Goal: Find specific page/section: Find specific page/section

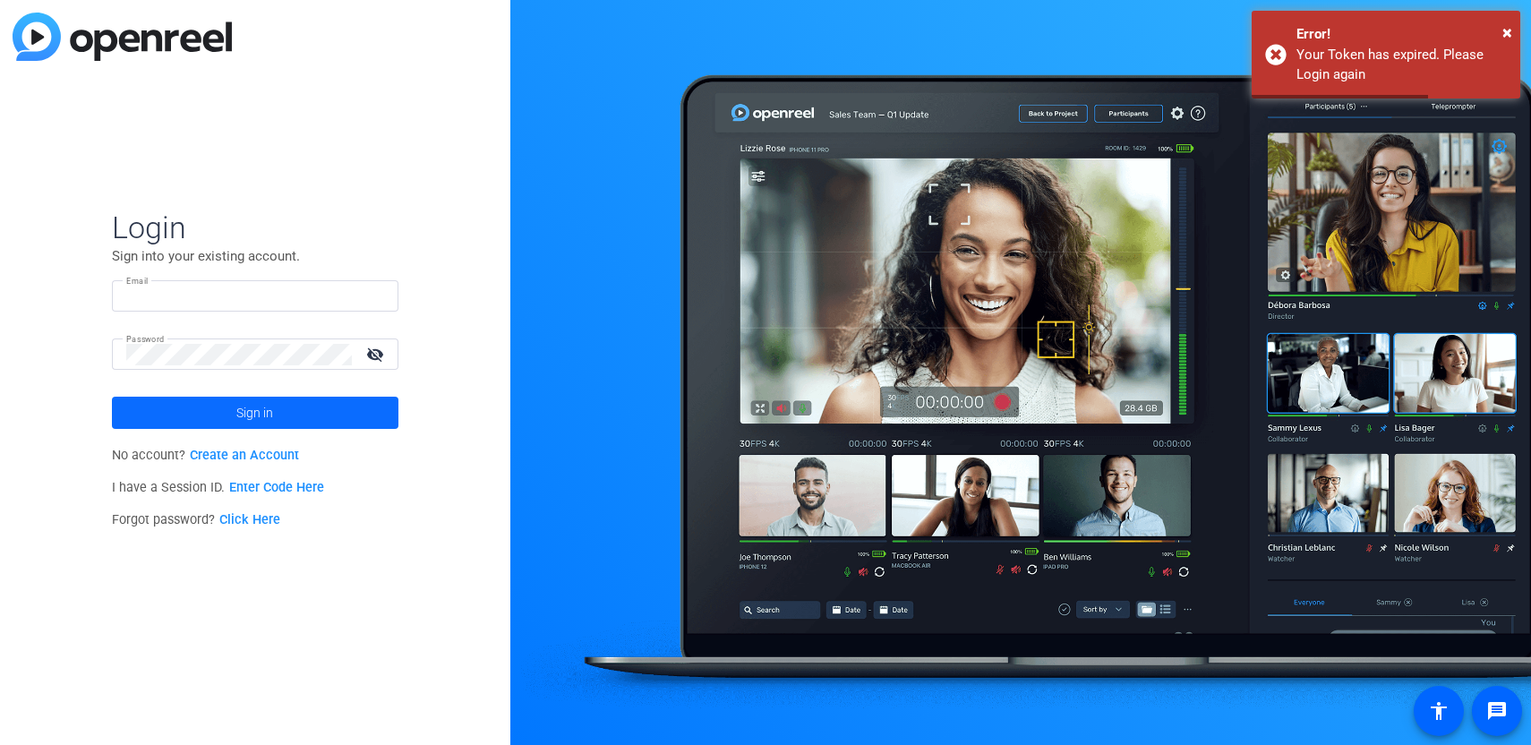
type input "jacqueline.pepper@capitalone.com"
click at [295, 424] on span at bounding box center [255, 412] width 287 height 43
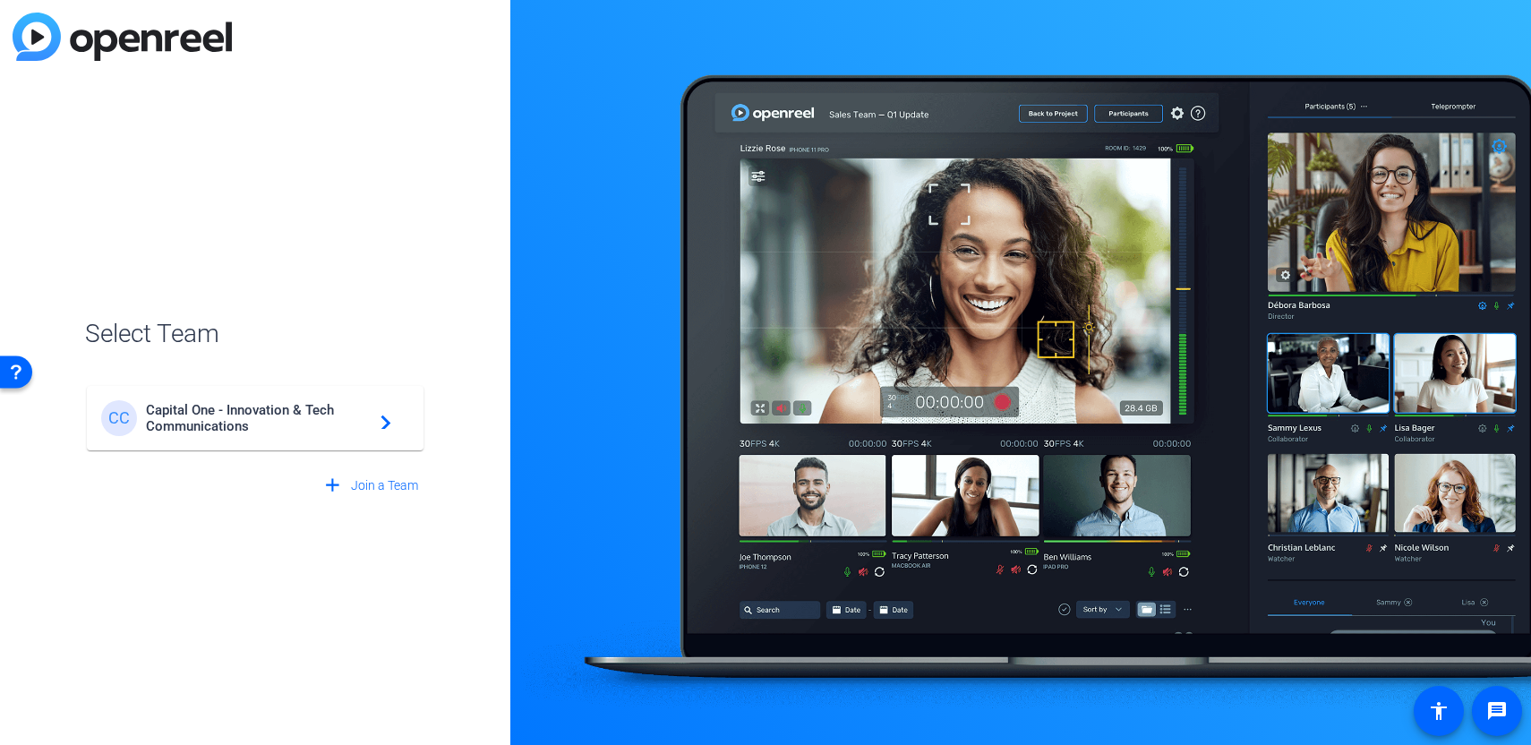
click at [369, 421] on span "Capital One - Innovation & Tech Communications" at bounding box center [258, 418] width 224 height 32
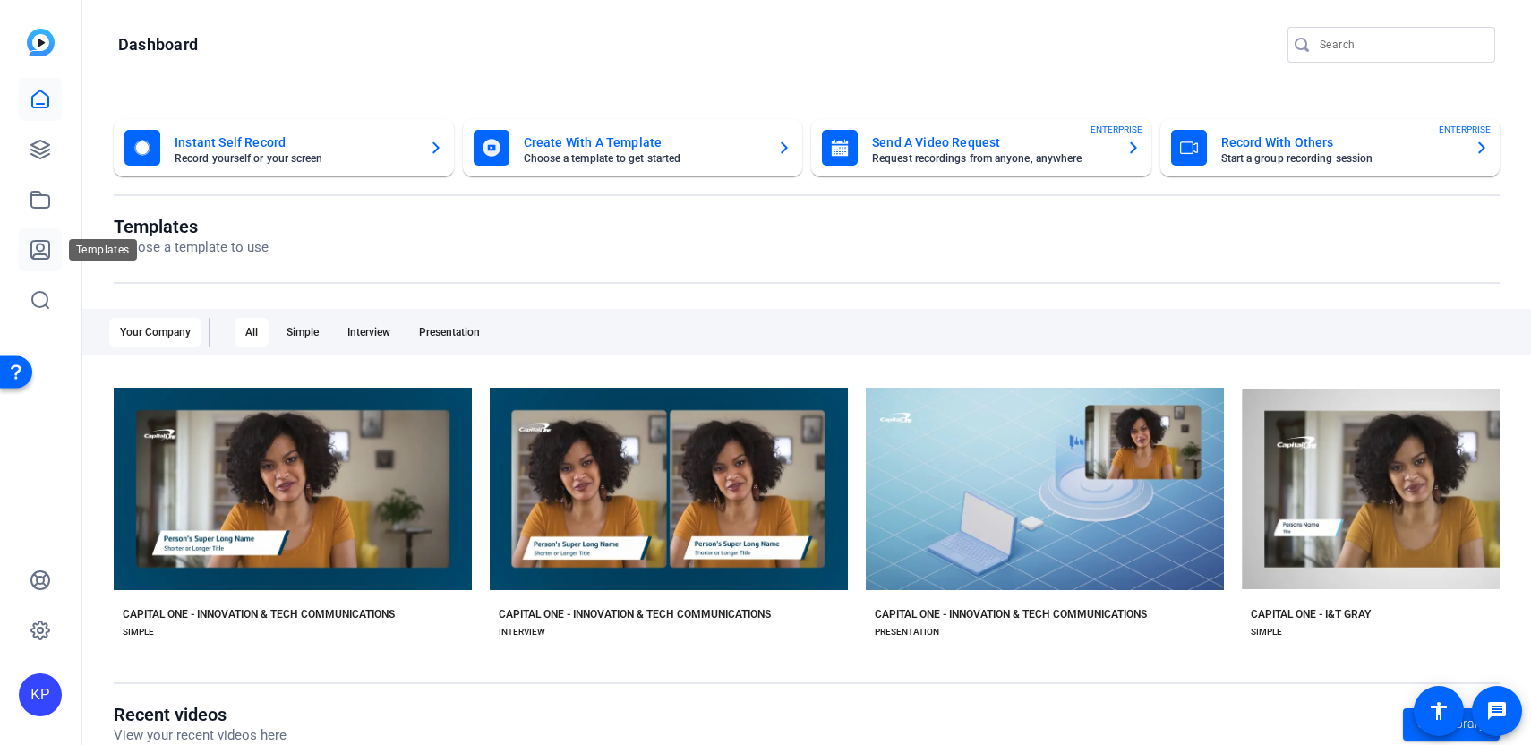
click at [56, 244] on link at bounding box center [40, 249] width 43 height 43
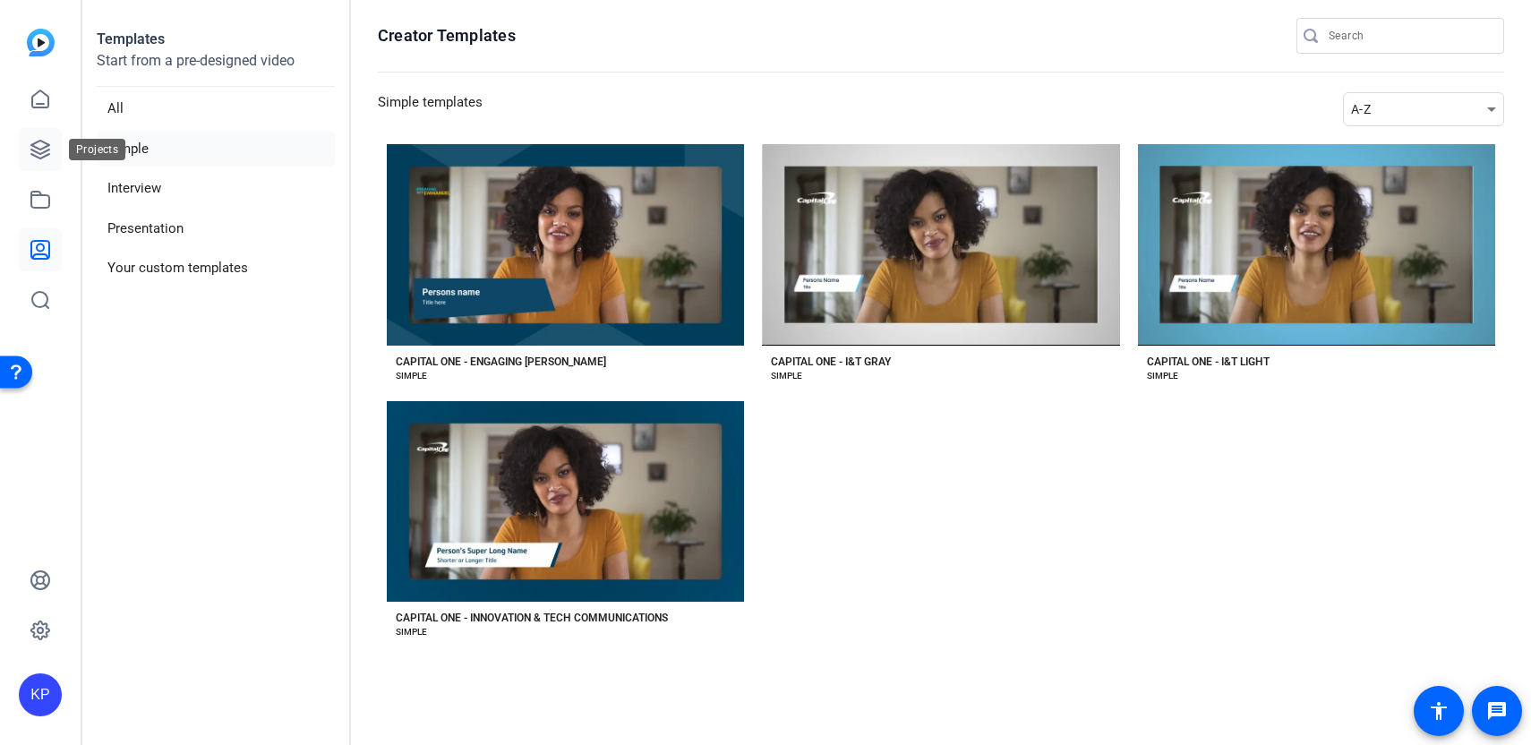
click at [47, 166] on link at bounding box center [40, 149] width 43 height 43
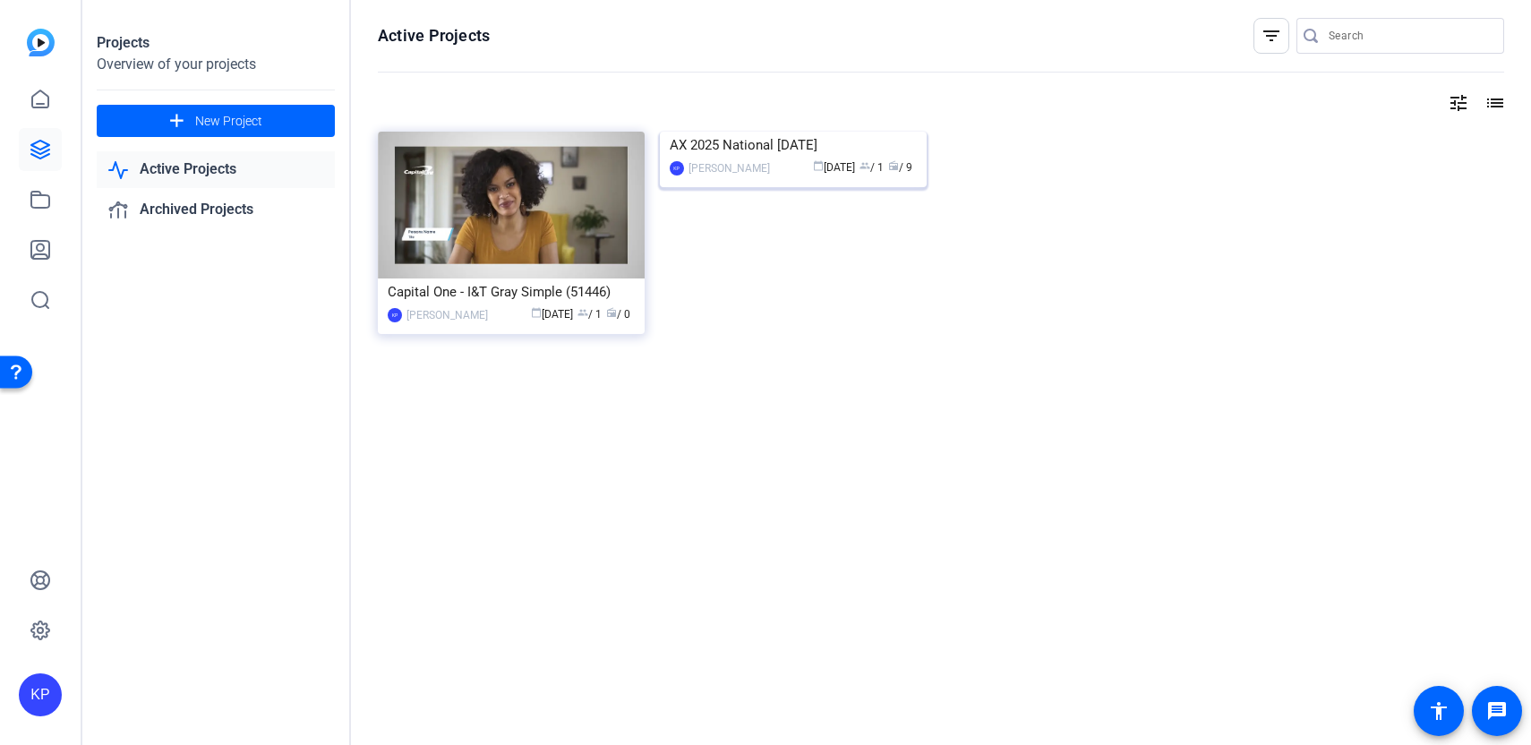
click at [737, 132] on img at bounding box center [793, 132] width 267 height 0
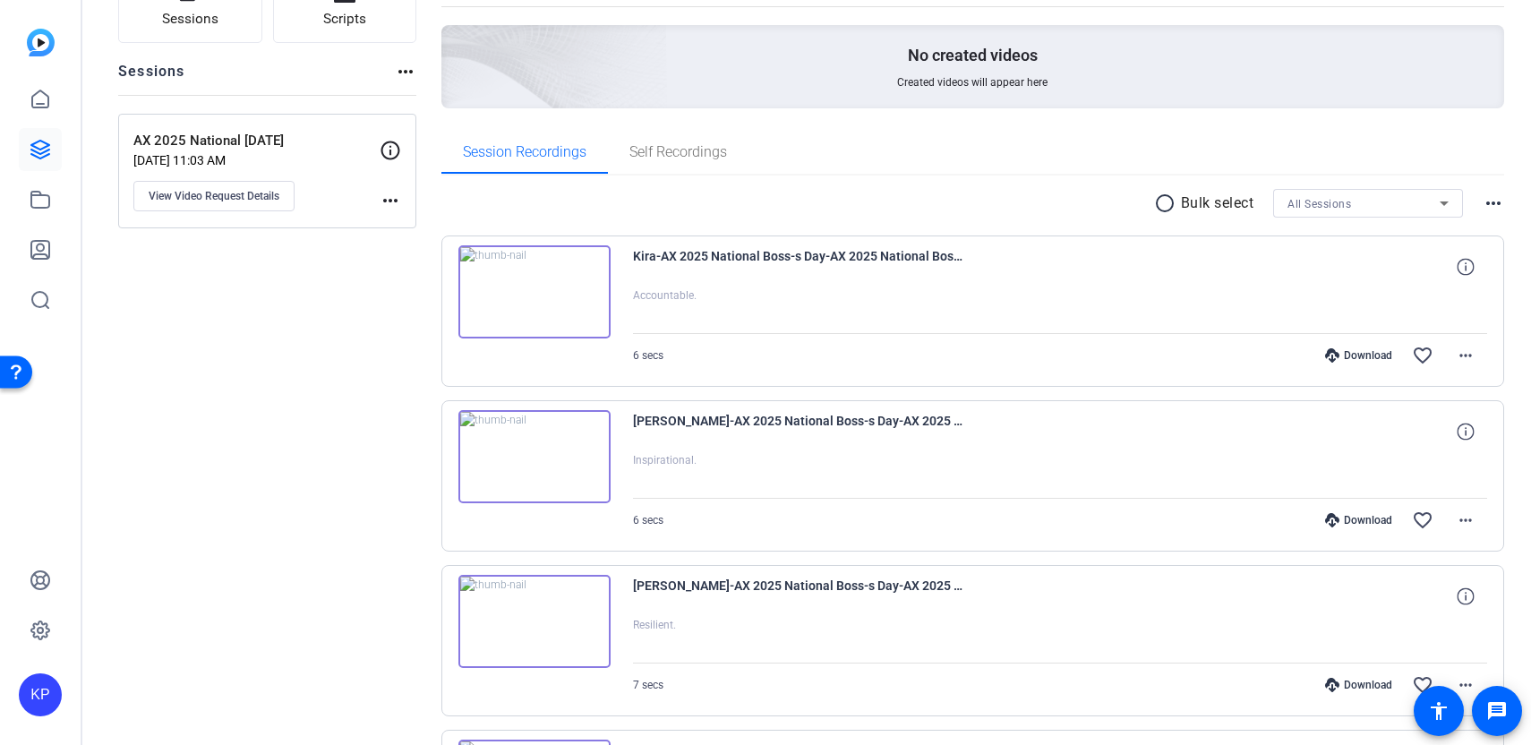
scroll to position [168, 0]
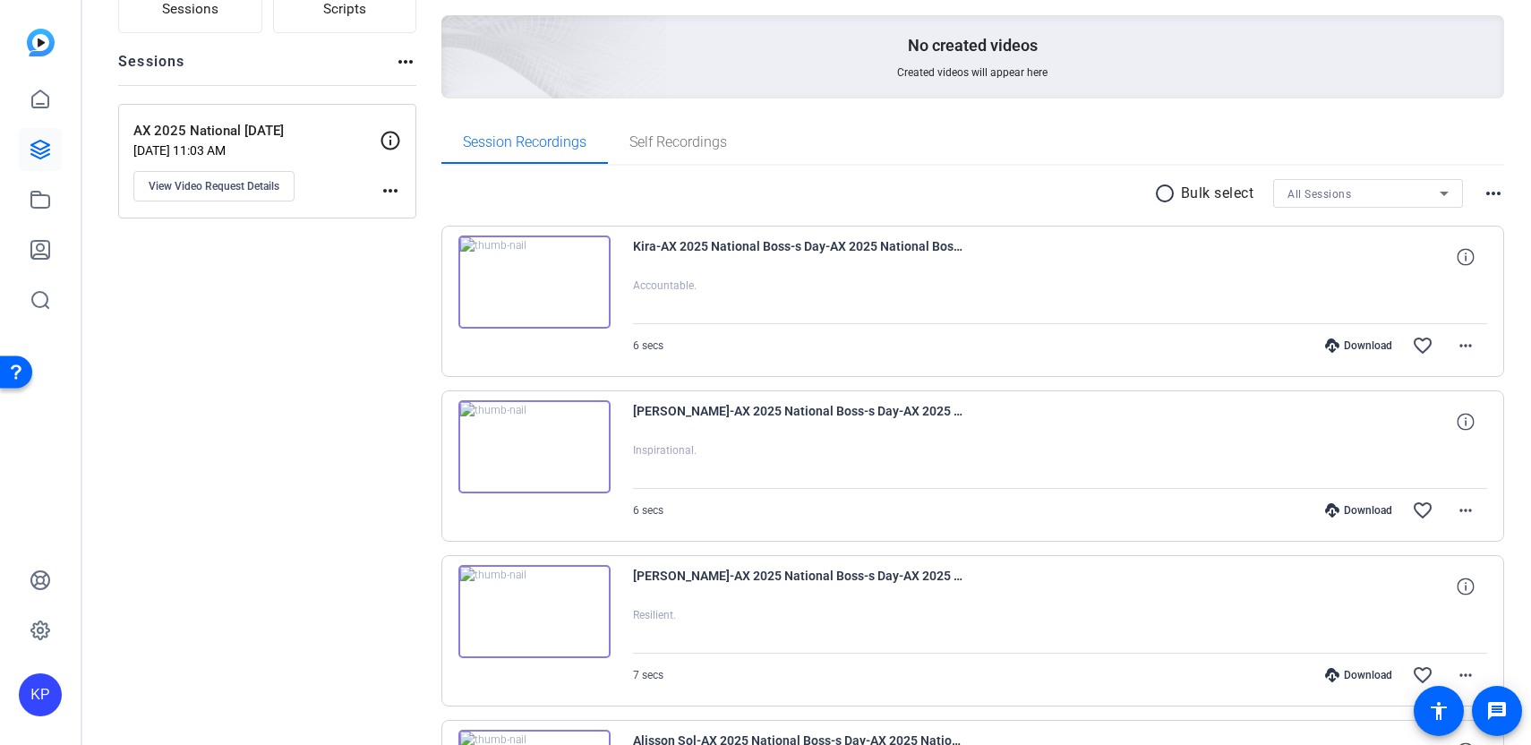
click at [546, 278] on img at bounding box center [535, 282] width 152 height 93
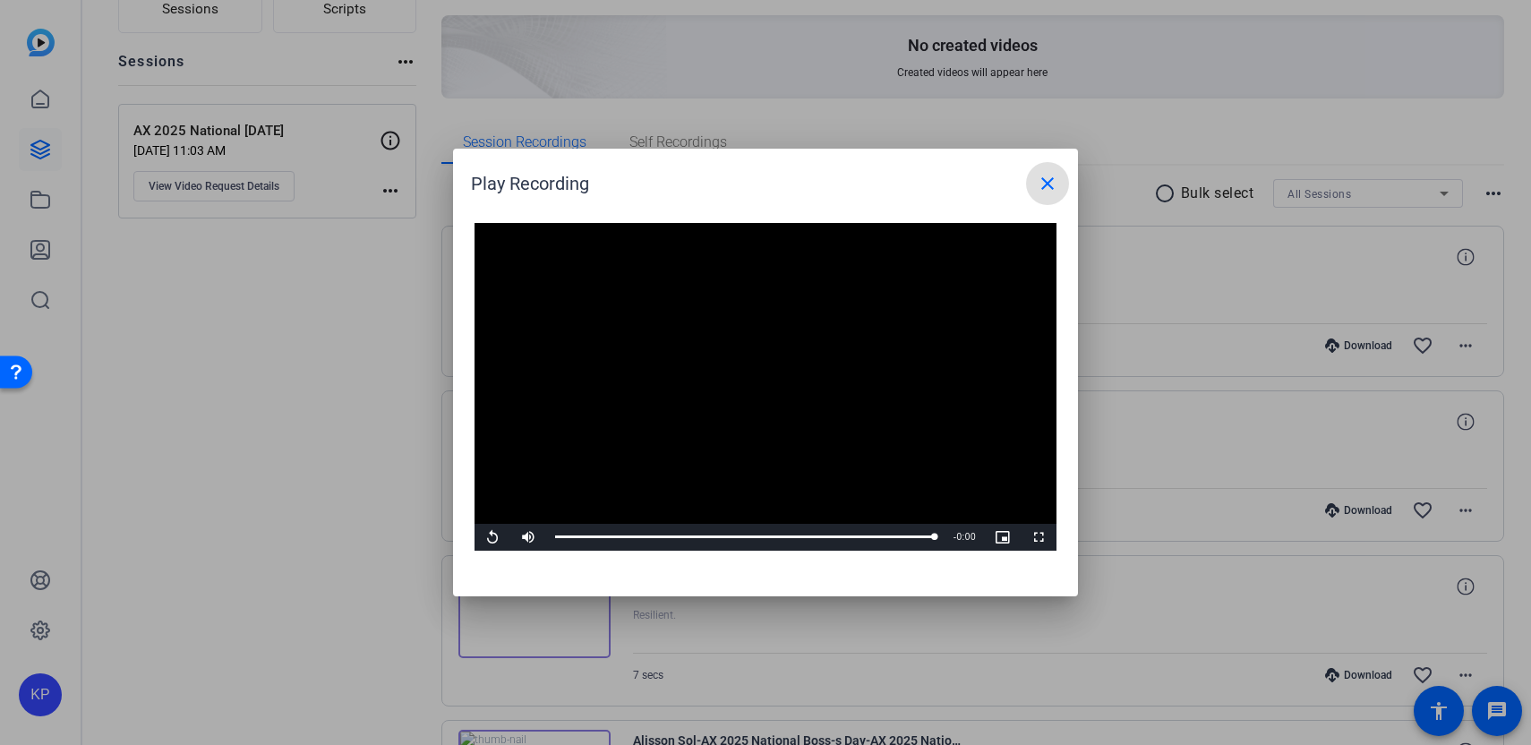
click at [364, 373] on div at bounding box center [765, 372] width 1531 height 745
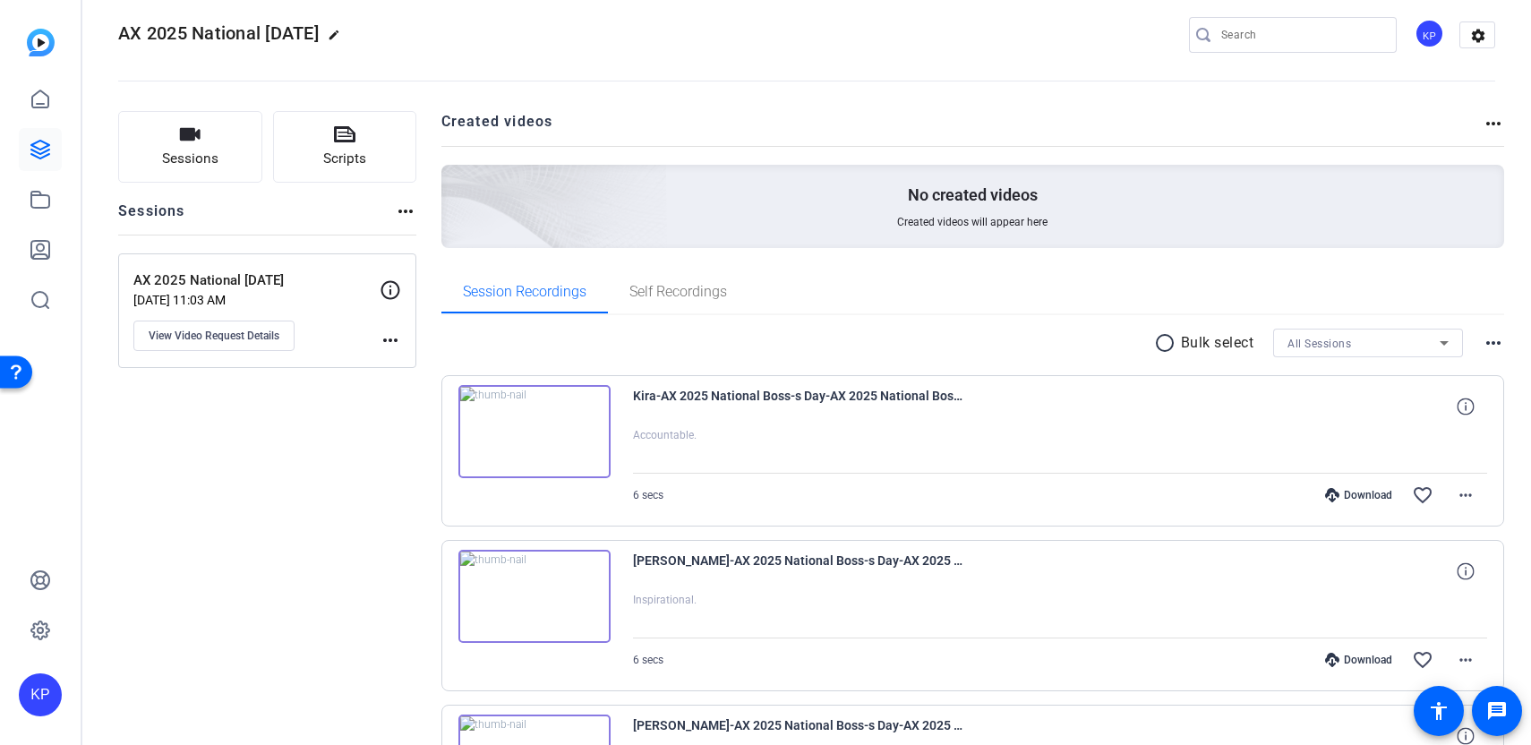
scroll to position [0, 0]
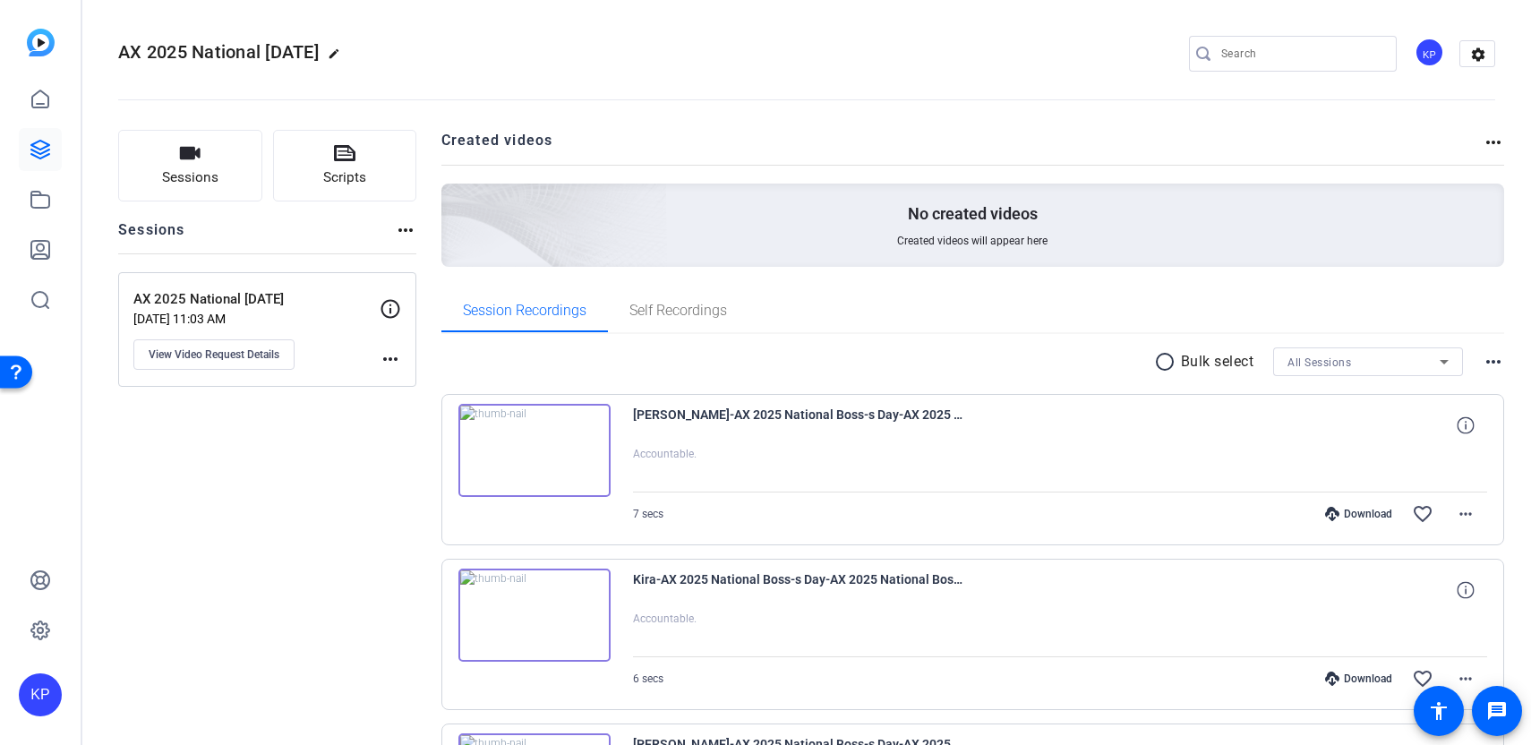
click at [550, 442] on img at bounding box center [535, 450] width 152 height 93
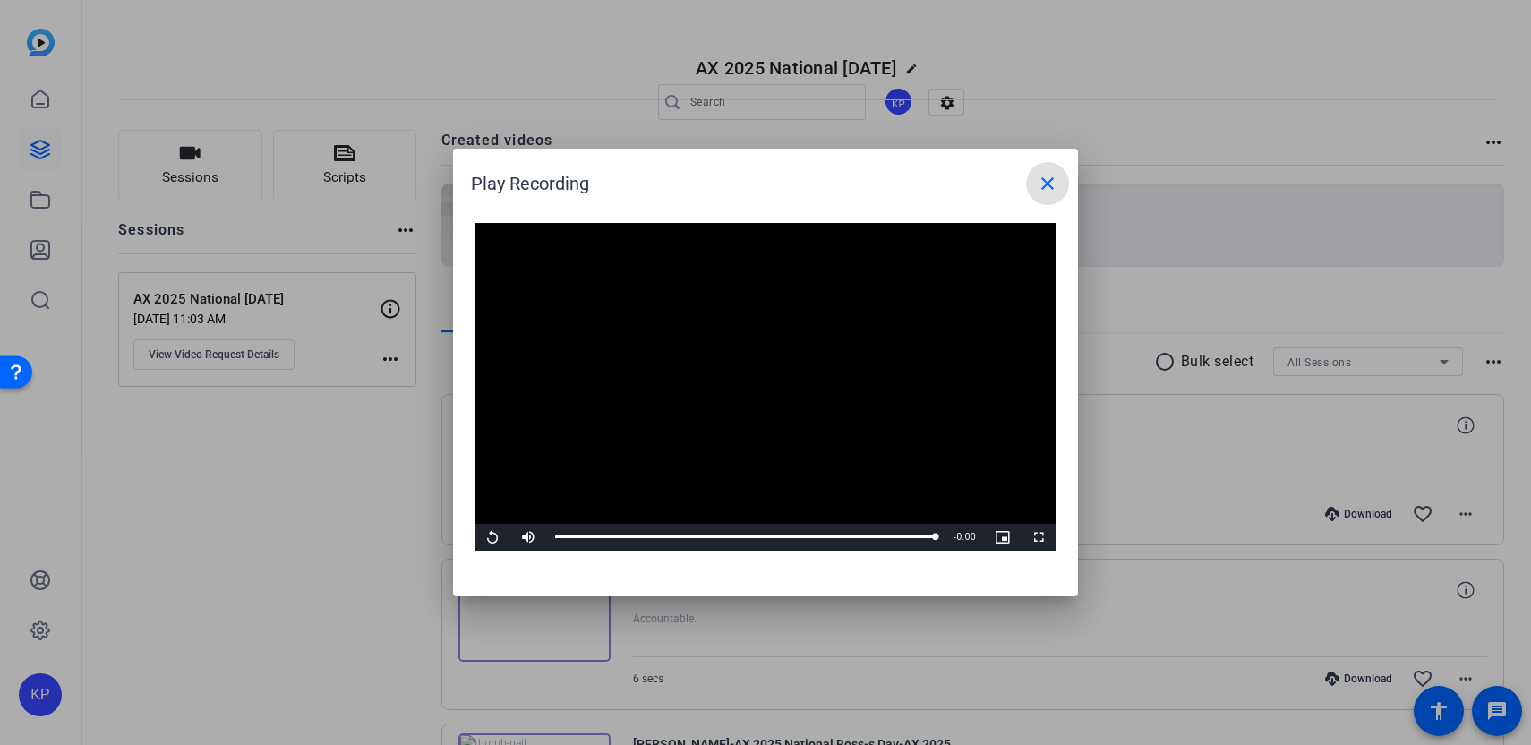
click at [403, 515] on div at bounding box center [765, 372] width 1531 height 745
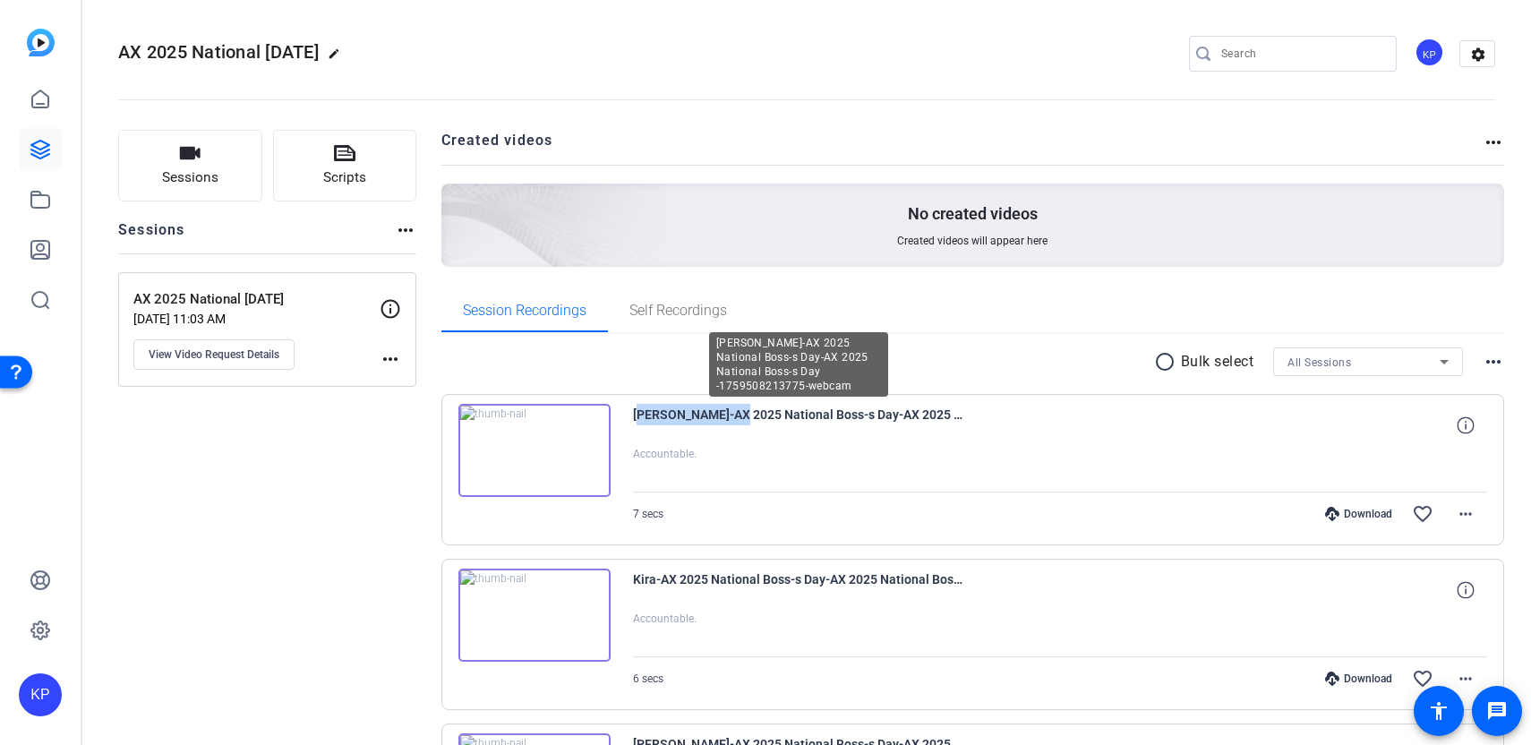
drag, startPoint x: 635, startPoint y: 413, endPoint x: 725, endPoint y: 420, distance: 90.7
click at [725, 420] on span "Sri Chadalavada-AX 2025 National Boss-s Day-AX 2025 National Boss-s Day -175950…" at bounding box center [798, 425] width 331 height 43
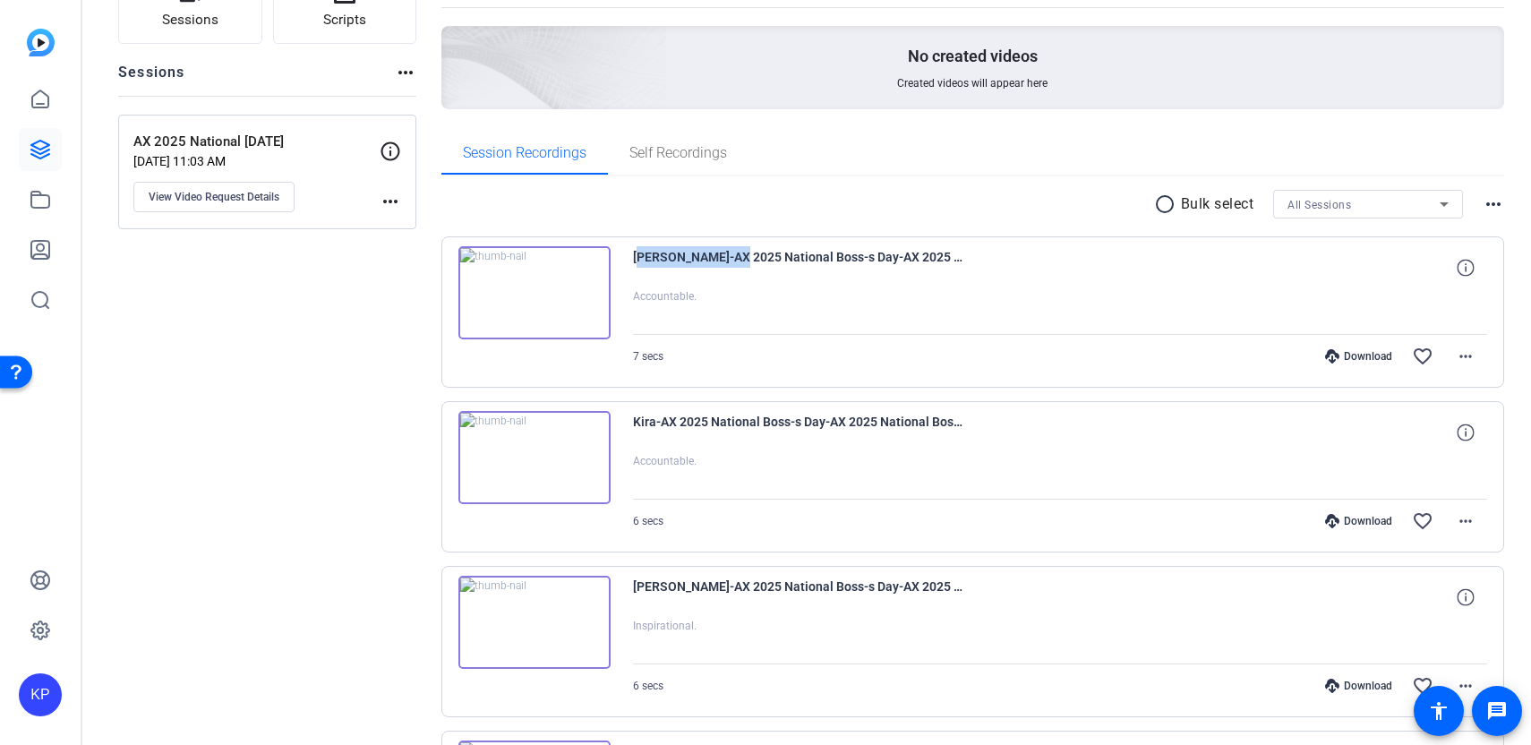
scroll to position [163, 0]
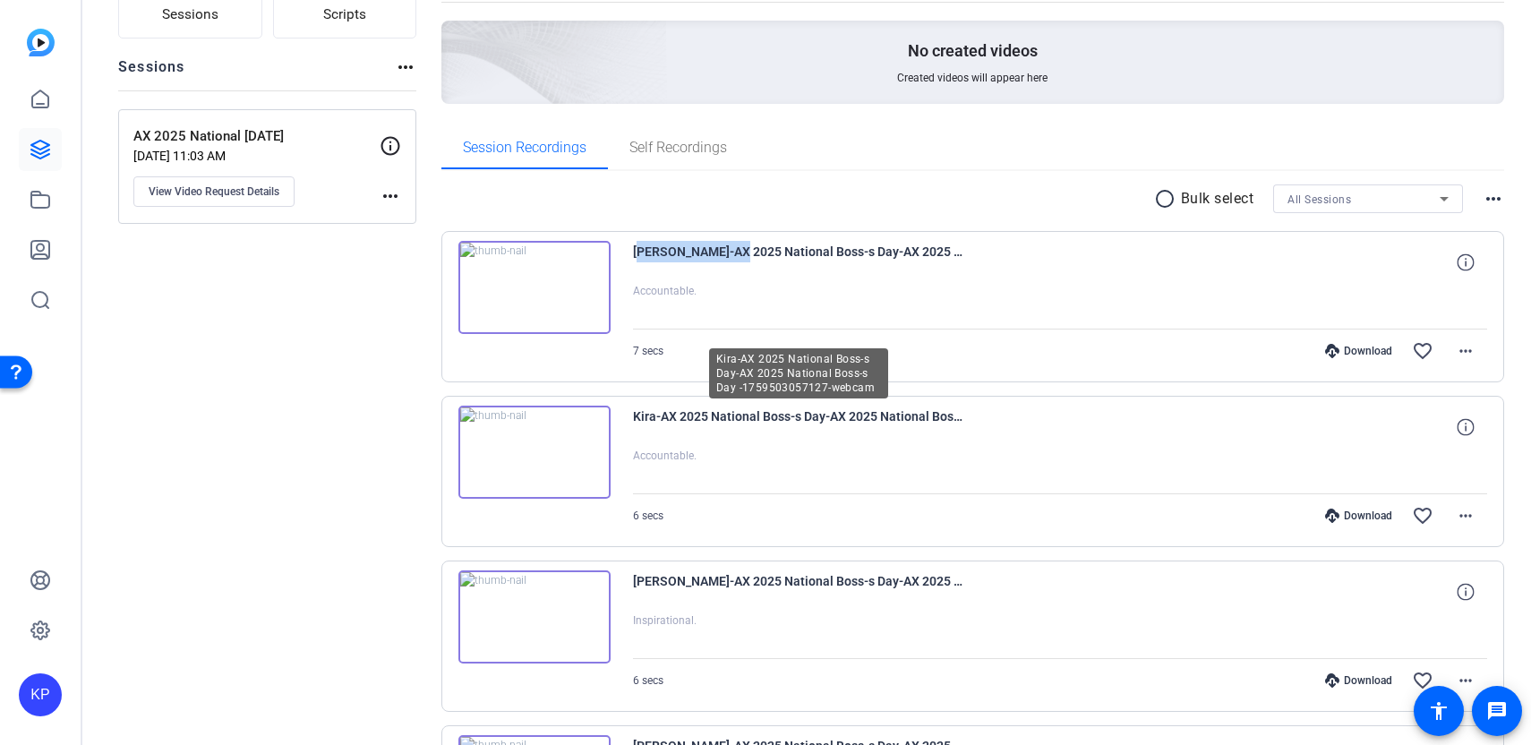
copy span "Sri Chadalavada"
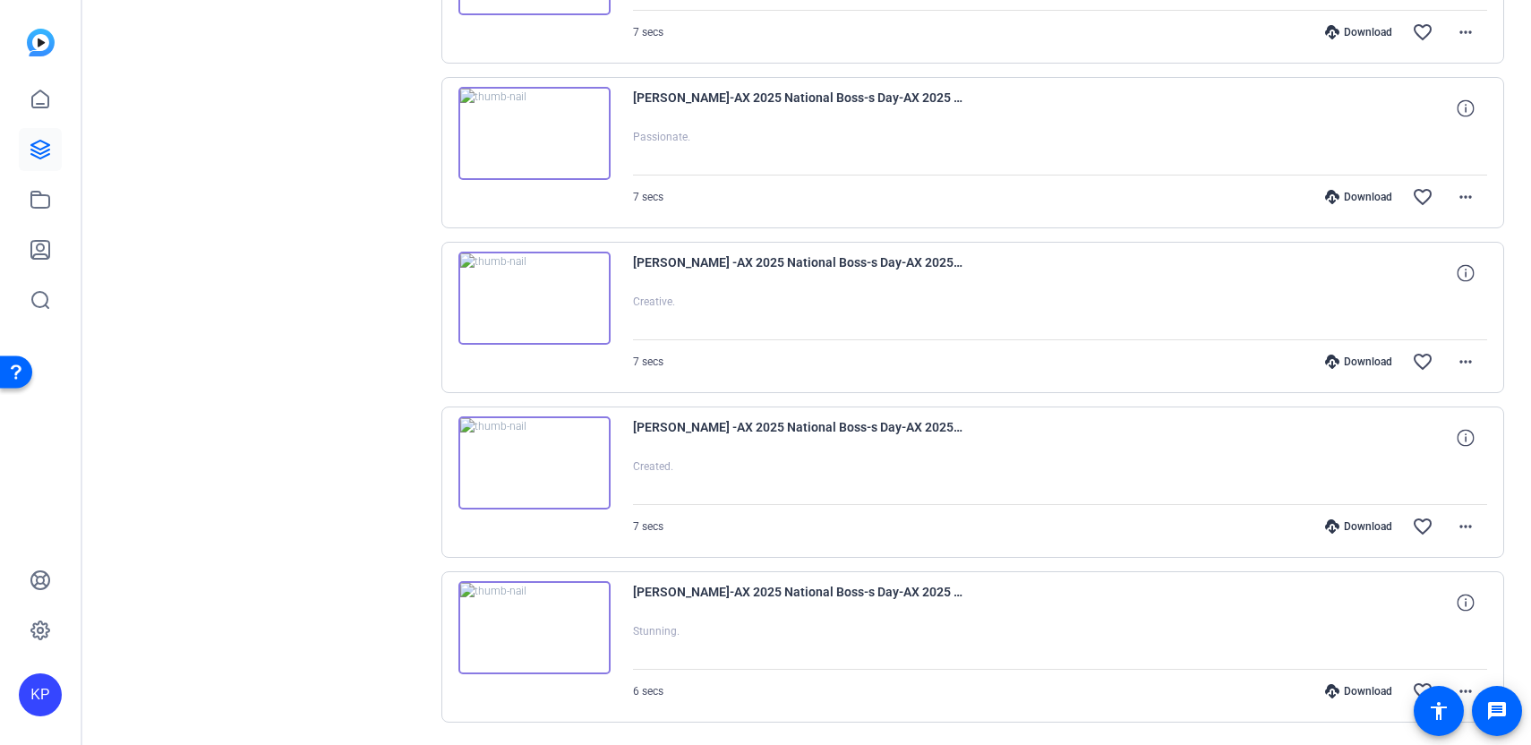
scroll to position [1342, 0]
